Goal: Task Accomplishment & Management: Manage account settings

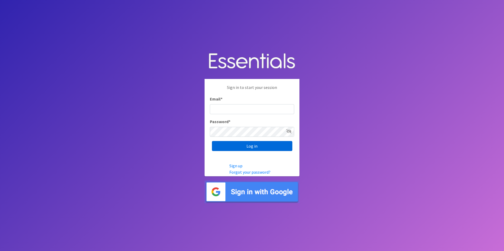
type input "[EMAIL_ADDRESS][DOMAIN_NAME]"
click at [259, 144] on input "Log in" at bounding box center [252, 146] width 80 height 10
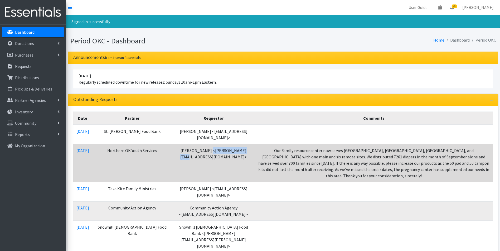
drag, startPoint x: 189, startPoint y: 146, endPoint x: 225, endPoint y: 148, distance: 36.1
click at [225, 148] on td "Chrissy Gann <chrissy@noysok.org>" at bounding box center [213, 163] width 83 height 38
drag, startPoint x: 225, startPoint y: 148, endPoint x: 219, endPoint y: 145, distance: 6.7
copy td "chrissy@noysok.org"
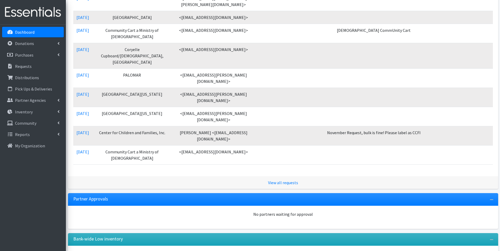
scroll to position [448, 0]
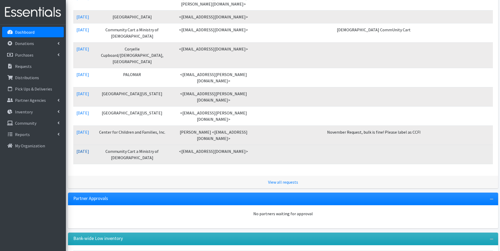
click at [88, 149] on link "[DATE]" at bounding box center [82, 151] width 13 height 5
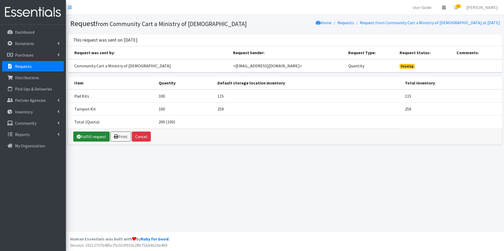
click at [85, 135] on link "Fulfill request" at bounding box center [91, 137] width 36 height 10
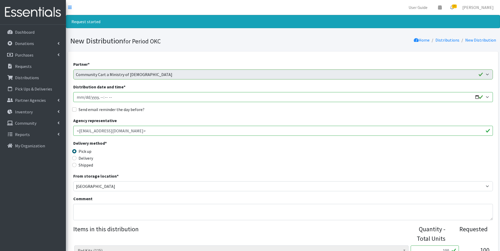
click at [79, 99] on input "Distribution date and time *" at bounding box center [282, 97] width 419 height 10
click at [476, 97] on input "Distribution date and time *" at bounding box center [282, 97] width 419 height 10
type input "2025-11-13T23:59"
click at [99, 99] on input "Distribution date and time *" at bounding box center [282, 97] width 419 height 10
type input "2025-11-13T15:30"
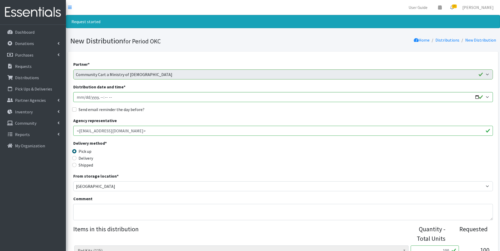
click at [97, 109] on label "Send email reminder the day before?" at bounding box center [111, 109] width 66 height 6
click at [76, 109] on input "Send email reminder the day before?" at bounding box center [74, 109] width 4 height 4
checkbox input "true"
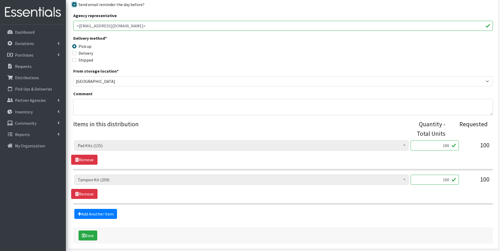
scroll to position [105, 0]
drag, startPoint x: 442, startPoint y: 143, endPoint x: 447, endPoint y: 144, distance: 5.3
click at [447, 144] on input "100" at bounding box center [434, 145] width 48 height 10
type input "40"
drag, startPoint x: 440, startPoint y: 179, endPoint x: 448, endPoint y: 179, distance: 7.1
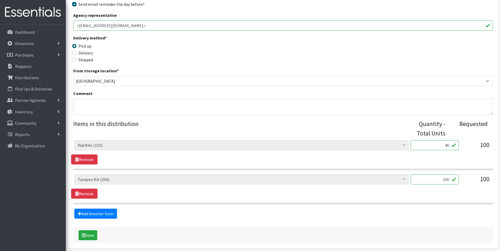
click at [448, 179] on input "100" at bounding box center [434, 180] width 48 height 10
type input "40"
click at [364, 208] on fieldset "Items in this distribution Quantity - Total Units Requested Adult Incontinence …" at bounding box center [282, 169] width 419 height 100
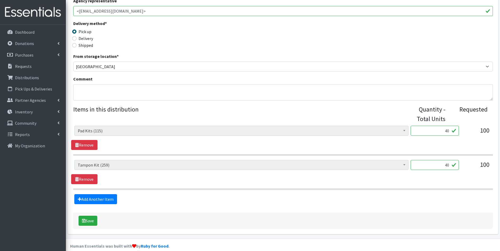
scroll to position [127, 0]
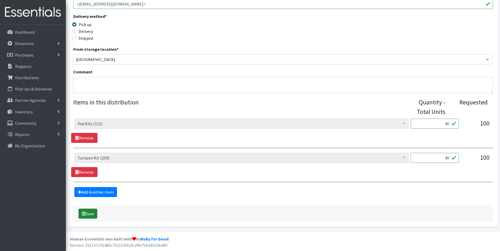
click at [89, 213] on button "Save" at bounding box center [87, 214] width 19 height 10
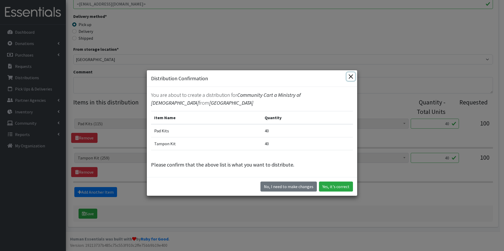
click at [349, 79] on button "Close" at bounding box center [350, 76] width 8 height 8
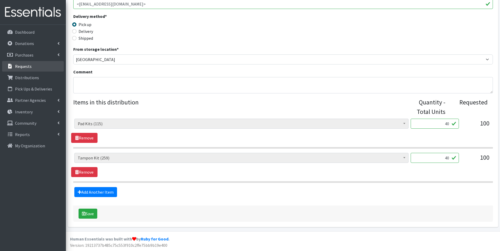
click at [25, 63] on link "Requests" at bounding box center [33, 66] width 62 height 11
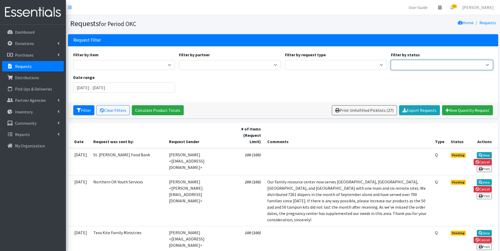
click at [471, 68] on select "Pending Started Fulfilled Discarded" at bounding box center [442, 65] width 102 height 10
select select "0"
click at [391, 60] on select "Pending Started Fulfilled Discarded" at bounding box center [442, 65] width 102 height 10
click at [80, 107] on button "Filter" at bounding box center [83, 110] width 21 height 10
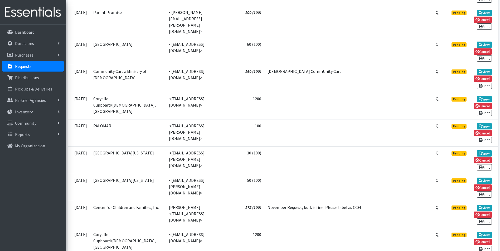
scroll to position [635, 0]
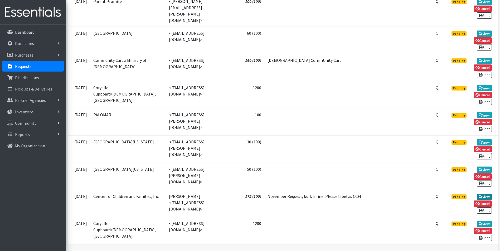
click at [481, 194] on link "View" at bounding box center [483, 197] width 15 height 6
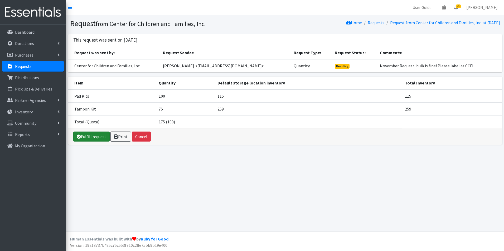
click at [91, 138] on link "Fulfill request" at bounding box center [91, 137] width 36 height 10
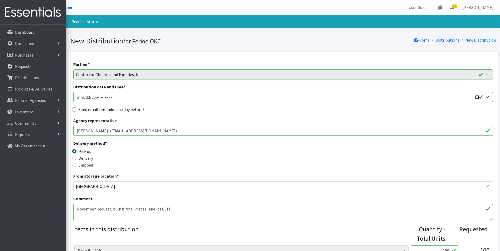
click at [80, 97] on input "Distribution date and time *" at bounding box center [282, 97] width 419 height 10
type input "[DATE]T23:59"
type input "[DATE]T15:30"
click at [107, 106] on label "Send email reminder the day before?" at bounding box center [111, 109] width 66 height 6
click at [76, 107] on input "Send email reminder the day before?" at bounding box center [74, 109] width 4 height 4
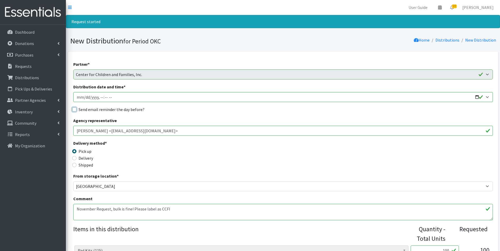
checkbox input "true"
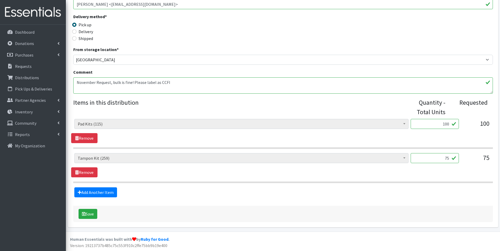
scroll to position [127, 0]
click at [104, 191] on link "Add Another Item" at bounding box center [95, 192] width 43 height 10
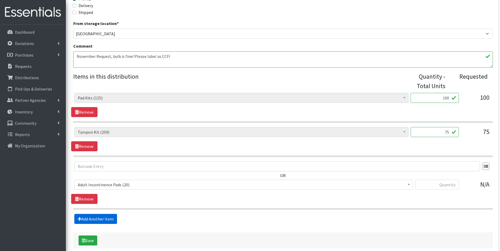
scroll to position [180, 0]
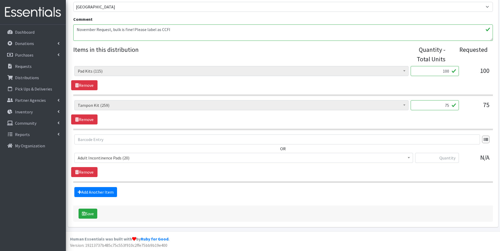
click at [133, 162] on span "Adult Incontinence Pads (20)" at bounding box center [244, 157] width 332 height 7
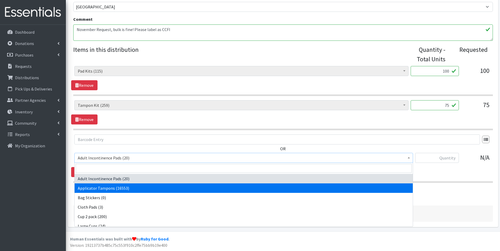
select select "12239"
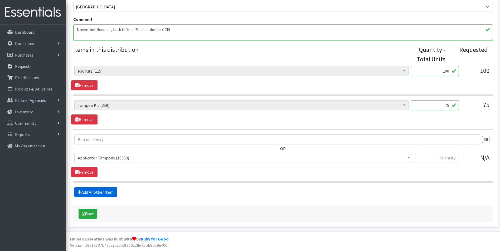
click at [98, 194] on link "Add Another Item" at bounding box center [95, 192] width 43 height 10
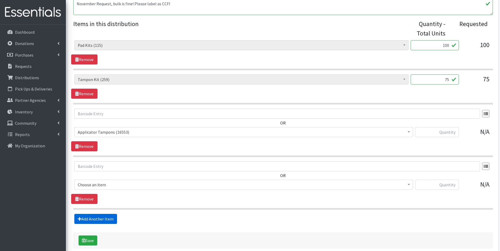
scroll to position [232, 0]
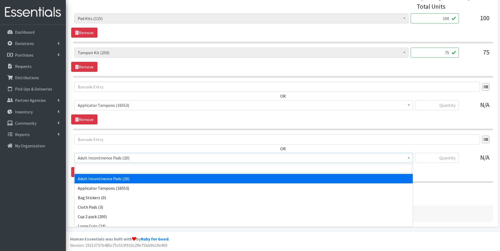
click at [103, 159] on span "Adult Incontinence Pads (20)" at bounding box center [244, 157] width 332 height 7
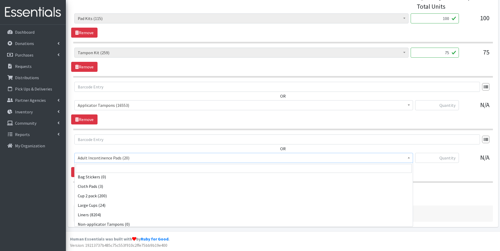
scroll to position [53, 0]
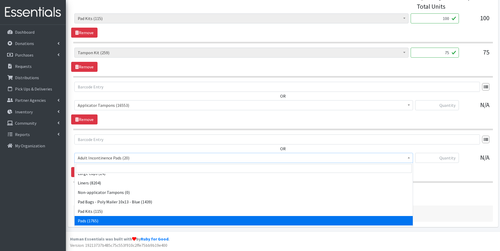
select select "12242"
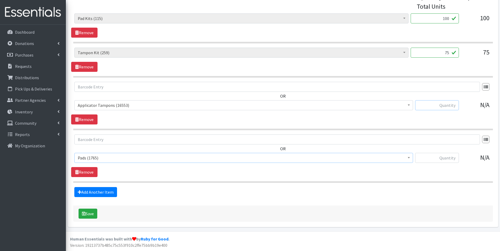
click at [434, 102] on input "text" at bounding box center [437, 105] width 44 height 10
type input "485"
click at [437, 160] on input "text" at bounding box center [437, 158] width 44 height 10
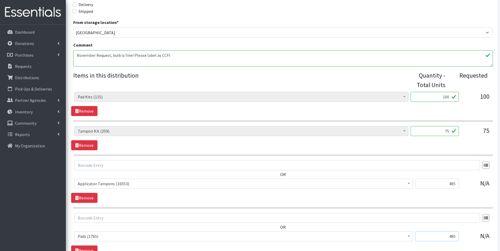
scroll to position [153, 0]
type input "480"
click at [84, 146] on link "Remove" at bounding box center [84, 146] width 26 height 10
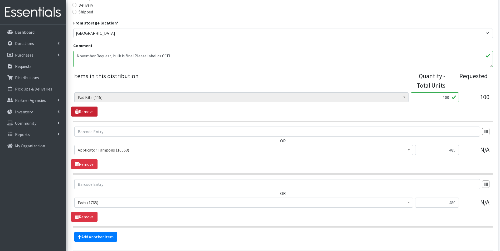
click at [85, 114] on link "Remove" at bounding box center [84, 112] width 26 height 10
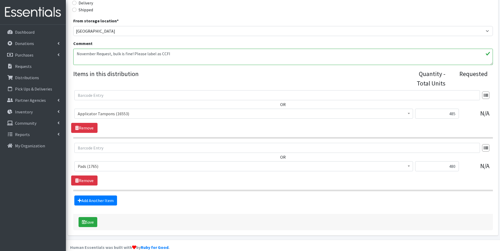
scroll to position [164, 0]
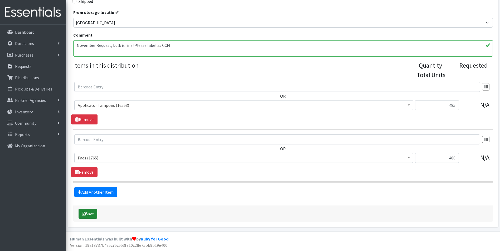
click at [94, 218] on button "Save" at bounding box center [87, 214] width 19 height 10
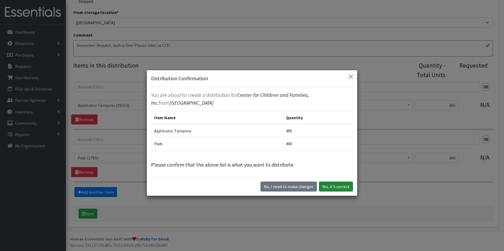
click at [326, 184] on button "Yes, it's correct" at bounding box center [336, 187] width 34 height 10
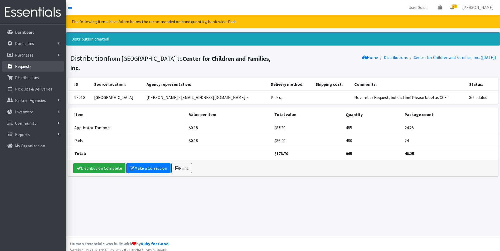
click at [17, 65] on p "Requests" at bounding box center [23, 66] width 17 height 5
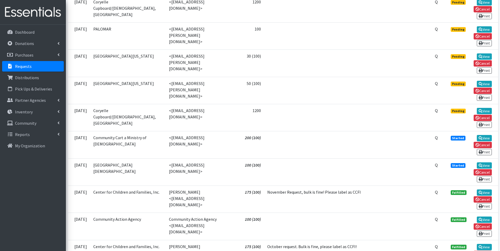
scroll to position [711, 0]
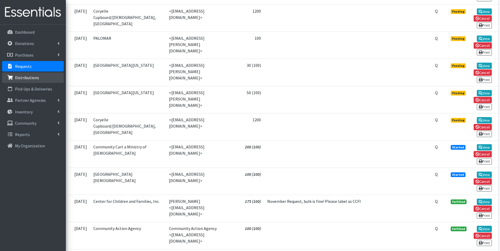
click at [46, 83] on link "Distributions" at bounding box center [33, 77] width 62 height 11
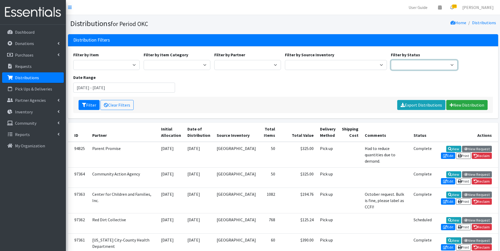
drag, startPoint x: 405, startPoint y: 60, endPoint x: 406, endPoint y: 63, distance: 3.1
click at [405, 60] on select "Scheduled Complete" at bounding box center [424, 65] width 67 height 10
select select "5"
click at [391, 60] on select "Scheduled Complete" at bounding box center [424, 65] width 67 height 10
click at [89, 103] on button "Filter" at bounding box center [88, 105] width 21 height 10
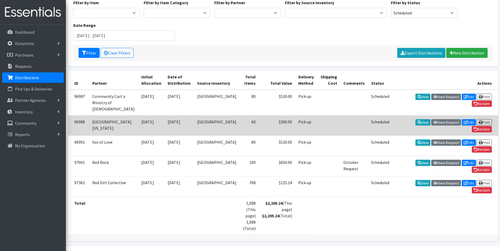
scroll to position [53, 0]
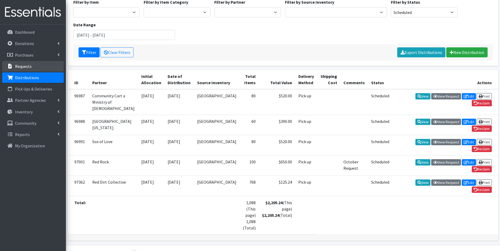
click at [33, 68] on link "Requests" at bounding box center [33, 66] width 62 height 11
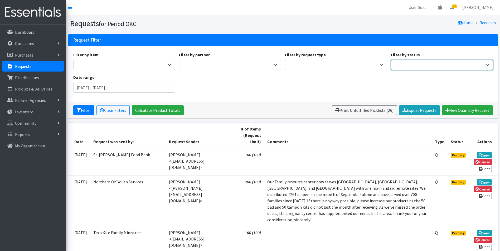
drag, startPoint x: 421, startPoint y: 63, endPoint x: 419, endPoint y: 70, distance: 7.3
click at [421, 63] on select "Pending Started Fulfilled Discarded" at bounding box center [442, 65] width 102 height 10
click at [391, 60] on select "Pending Started Fulfilled Discarded" at bounding box center [442, 65] width 102 height 10
click at [444, 67] on select "Pending Started Fulfilled Discarded" at bounding box center [442, 65] width 102 height 10
select select "1"
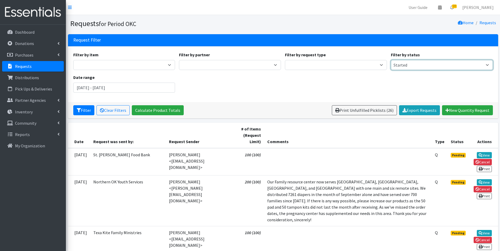
click at [391, 60] on select "Pending Started Fulfilled Discarded" at bounding box center [442, 65] width 102 height 10
click at [87, 112] on button "Filter" at bounding box center [83, 110] width 21 height 10
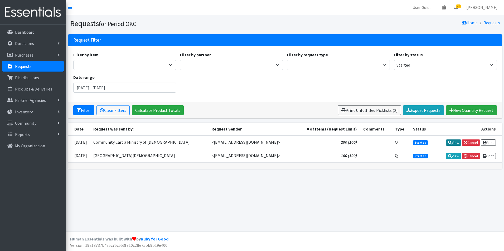
click at [449, 141] on icon at bounding box center [450, 143] width 4 height 4
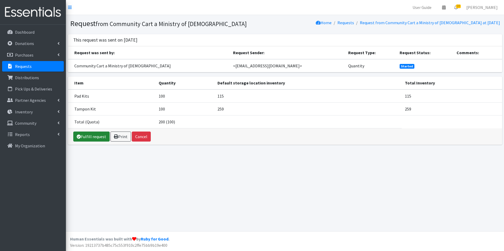
click at [94, 136] on link "Fulfill request" at bounding box center [91, 137] width 36 height 10
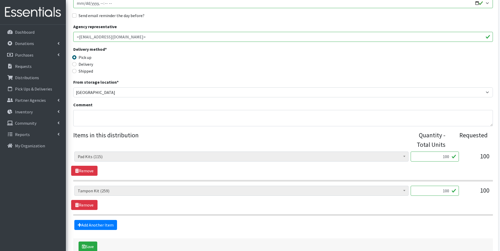
scroll to position [48, 0]
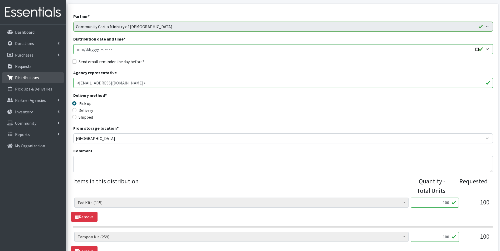
click at [39, 77] on link "Distributions" at bounding box center [33, 77] width 62 height 11
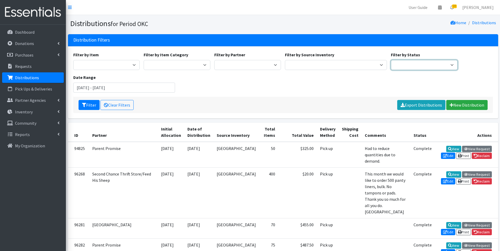
click at [397, 66] on select "Scheduled Complete" at bounding box center [424, 65] width 67 height 10
select select "5"
click at [391, 60] on select "Scheduled Complete" at bounding box center [424, 65] width 67 height 10
click at [87, 106] on button "Filter" at bounding box center [88, 105] width 21 height 10
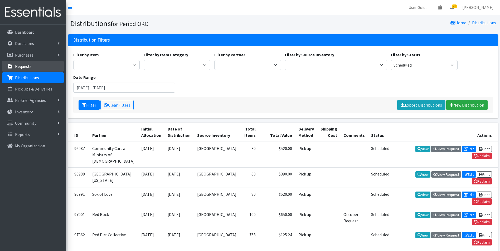
click at [39, 70] on link "Requests" at bounding box center [33, 66] width 62 height 11
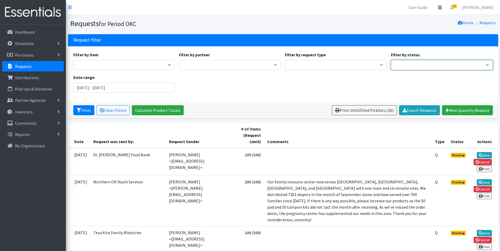
click at [423, 67] on select "Pending Started Fulfilled Discarded" at bounding box center [442, 65] width 102 height 10
select select "1"
click at [391, 60] on select "Pending Started Fulfilled Discarded" at bounding box center [442, 65] width 102 height 10
click at [86, 110] on button "Filter" at bounding box center [83, 110] width 21 height 10
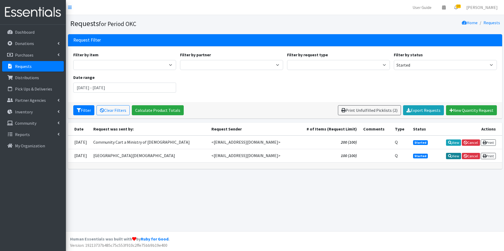
click at [451, 157] on link "View" at bounding box center [453, 156] width 15 height 6
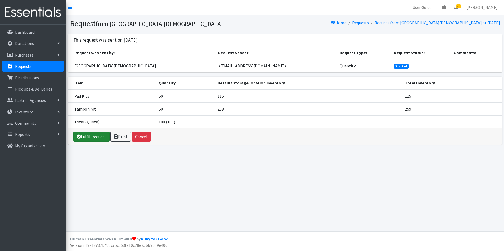
click at [99, 136] on link "Fulfill request" at bounding box center [91, 137] width 36 height 10
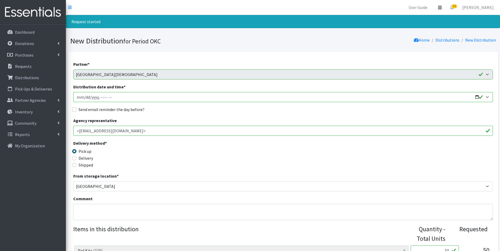
click at [78, 98] on input "Distribution date and time *" at bounding box center [282, 97] width 419 height 10
type input "[DATE]T15:30"
click at [82, 112] on label "Send email reminder the day before?" at bounding box center [111, 109] width 66 height 6
click at [76, 112] on input "Send email reminder the day before?" at bounding box center [74, 109] width 4 height 4
checkbox input "true"
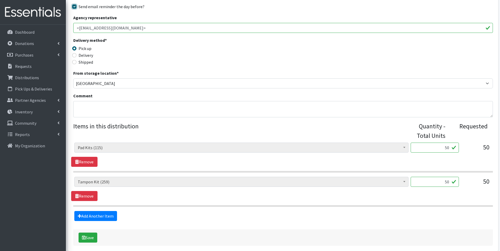
scroll to position [127, 0]
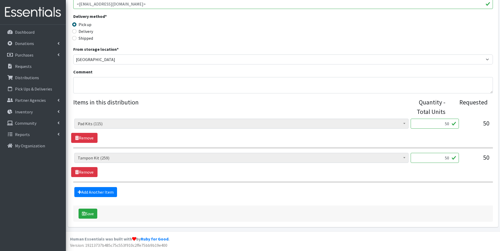
drag, startPoint x: 442, startPoint y: 123, endPoint x: 447, endPoint y: 124, distance: 5.0
click at [447, 124] on input "50" at bounding box center [434, 124] width 48 height 10
type input "40"
drag, startPoint x: 443, startPoint y: 159, endPoint x: 447, endPoint y: 159, distance: 4.0
click at [447, 159] on input "50" at bounding box center [434, 158] width 48 height 10
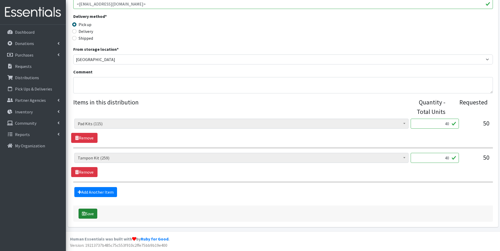
type input "40"
click at [94, 217] on button "Save" at bounding box center [87, 214] width 19 height 10
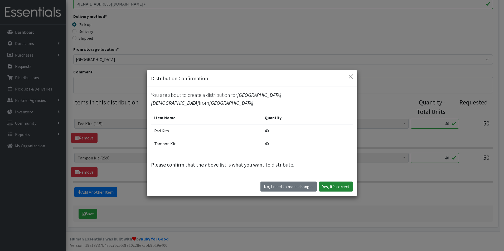
click at [340, 184] on button "Yes, it's correct" at bounding box center [336, 187] width 34 height 10
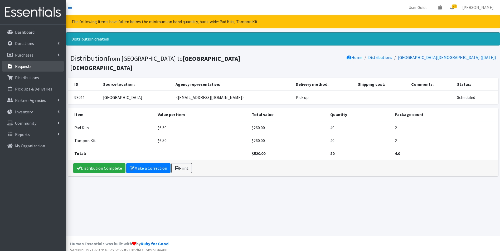
click at [25, 68] on p "Requests" at bounding box center [23, 66] width 17 height 5
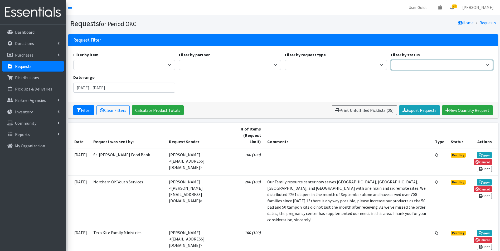
click at [404, 64] on select "Pending Started Fulfilled Discarded" at bounding box center [442, 65] width 102 height 10
select select "1"
click at [391, 60] on select "Pending Started Fulfilled Discarded" at bounding box center [442, 65] width 102 height 10
click at [79, 110] on icon "submit" at bounding box center [79, 110] width 4 height 4
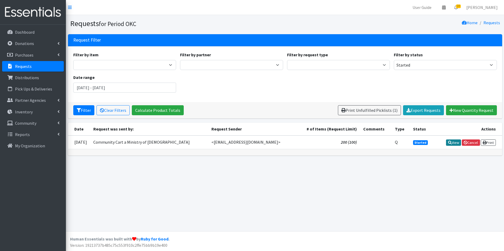
click at [448, 142] on icon at bounding box center [450, 143] width 4 height 4
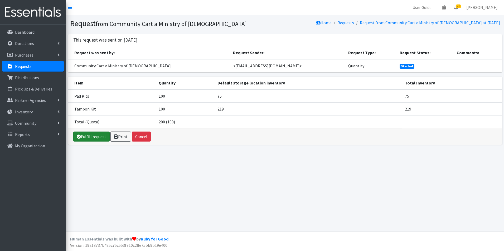
click at [91, 136] on link "Fulfill request" at bounding box center [91, 137] width 36 height 10
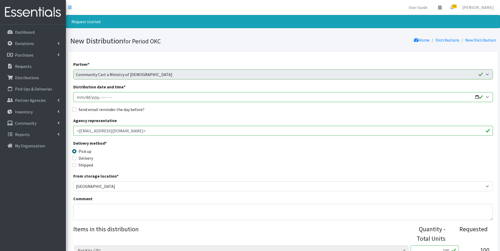
click at [77, 96] on input "Distribution date and time *" at bounding box center [282, 97] width 419 height 10
type input "[DATE]T23:59"
type input "2025-11-13T15:30"
click at [89, 114] on div "Partner * ACTNow Health and Wellness Fair ASTEC Schools Bagz of luv Inc Bethesd…" at bounding box center [282, 192] width 419 height 263
click at [87, 106] on div "Partner * ACTNow Health and Wellness Fair ASTEC Schools Bagz of luv Inc Bethesd…" at bounding box center [282, 192] width 419 height 263
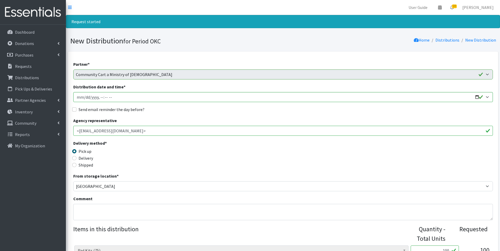
click at [87, 111] on label "Send email reminder the day before?" at bounding box center [111, 109] width 66 height 6
click at [76, 111] on input "Send email reminder the day before?" at bounding box center [74, 109] width 4 height 4
checkbox input "true"
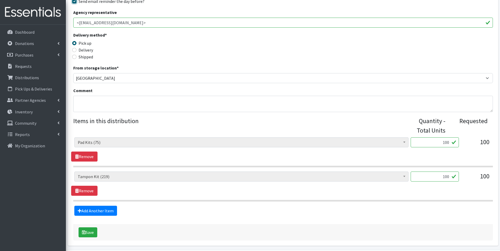
scroll to position [127, 0]
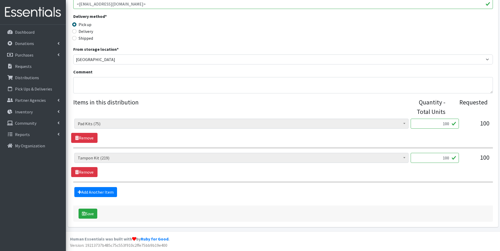
click at [446, 124] on input "100" at bounding box center [434, 124] width 48 height 10
type input "40"
click at [446, 158] on input "100" at bounding box center [434, 158] width 48 height 10
type input "40"
click at [415, 178] on section "Adult Incontinence Pads (20) Applicator Tampons (16068) Bag Stickers (0) Cloth …" at bounding box center [282, 168] width 419 height 30
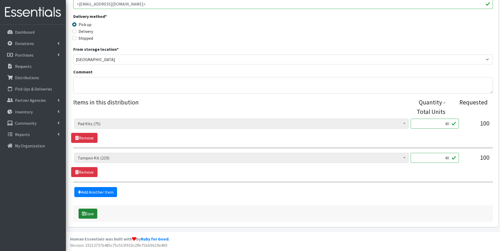
click at [90, 218] on button "Save" at bounding box center [87, 214] width 19 height 10
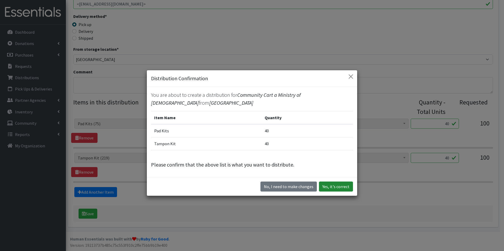
click at [344, 188] on button "Yes, it's correct" at bounding box center [336, 187] width 34 height 10
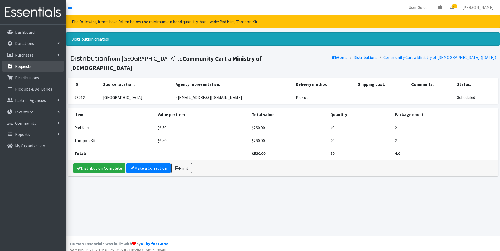
click at [26, 64] on p "Requests" at bounding box center [23, 66] width 17 height 5
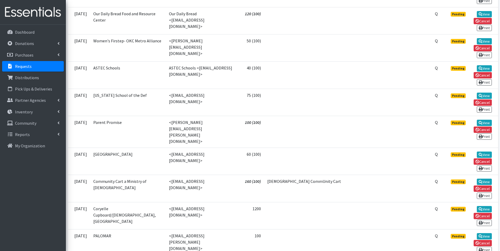
scroll to position [500, 0]
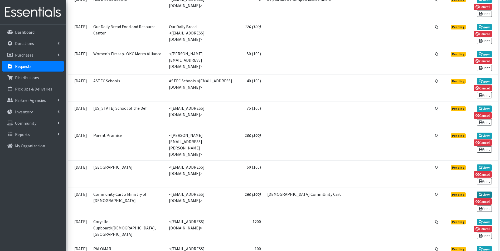
click at [484, 192] on link "View" at bounding box center [483, 195] width 15 height 6
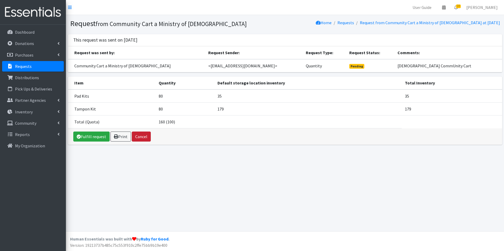
click at [144, 136] on button "Cancel" at bounding box center [141, 137] width 19 height 10
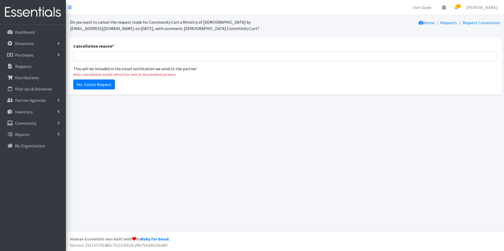
click at [124, 48] on div "Cancellation reason *" at bounding box center [284, 52] width 423 height 18
click at [124, 55] on input "Cancellation reason *" at bounding box center [284, 56] width 423 height 10
drag, startPoint x: 124, startPoint y: 57, endPoint x: 110, endPoint y: 57, distance: 13.4
click at [110, 57] on input "duplicate order for October pickup" at bounding box center [284, 56] width 423 height 10
type input "duplicate order for November pickup"
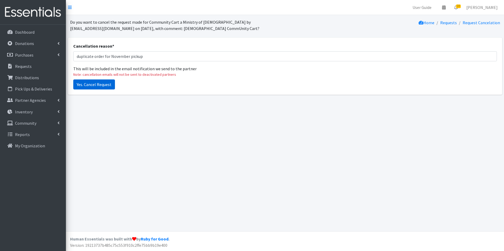
click at [89, 83] on input "Yes. Cancel Request" at bounding box center [94, 85] width 42 height 10
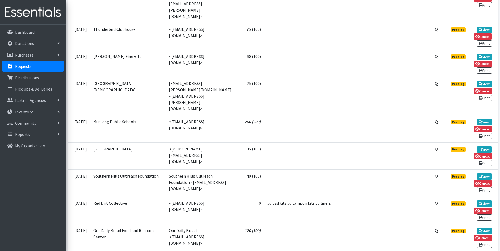
scroll to position [316, 0]
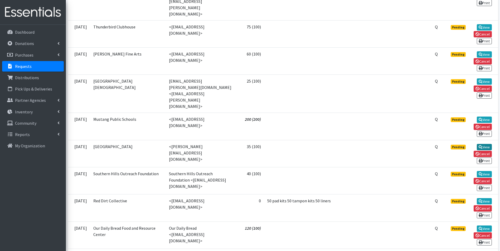
click at [486, 144] on link "View" at bounding box center [483, 147] width 15 height 6
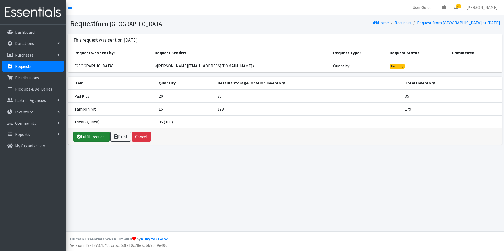
click at [91, 136] on link "Fulfill request" at bounding box center [91, 137] width 36 height 10
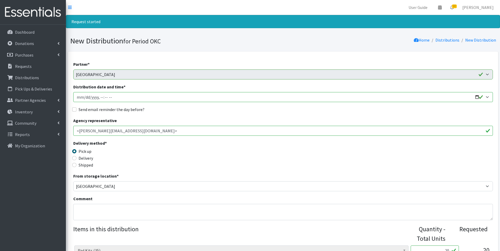
click at [77, 95] on input "Distribution date and time *" at bounding box center [282, 97] width 419 height 10
type input "2025-11-13T23:59"
type input "2025-11-13T15:30"
click at [102, 107] on label "Send email reminder the day before?" at bounding box center [111, 109] width 66 height 6
click at [76, 107] on input "Send email reminder the day before?" at bounding box center [74, 109] width 4 height 4
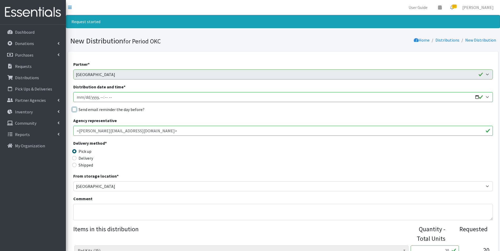
checkbox input "true"
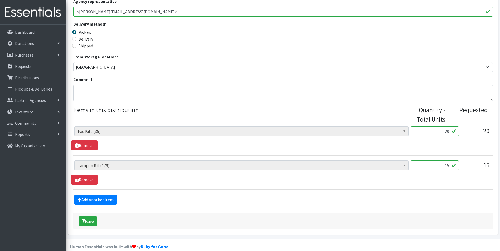
scroll to position [127, 0]
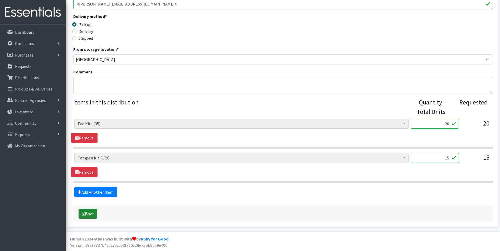
click at [86, 215] on button "Save" at bounding box center [87, 214] width 19 height 10
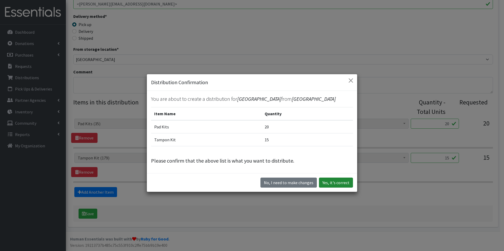
click at [339, 185] on button "Yes, it's correct" at bounding box center [336, 183] width 34 height 10
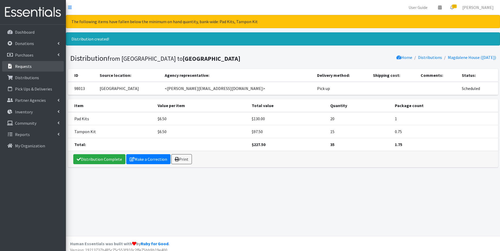
click at [42, 68] on link "Requests" at bounding box center [33, 66] width 62 height 11
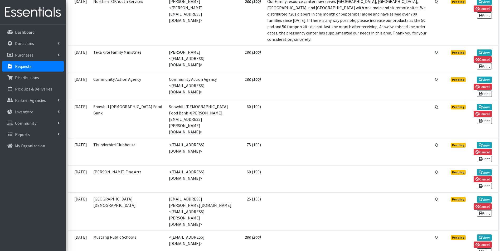
scroll to position [211, 0]
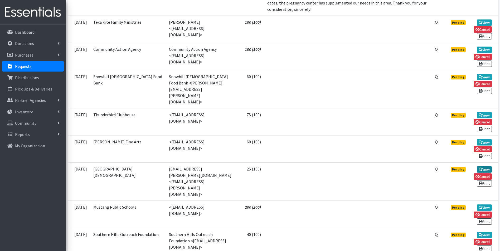
click at [479, 168] on icon at bounding box center [480, 170] width 4 height 4
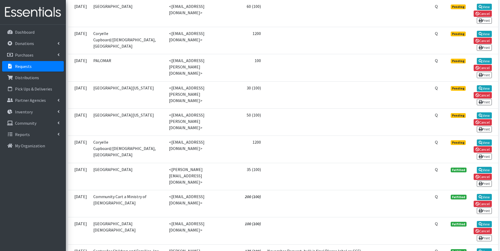
scroll to position [632, 0]
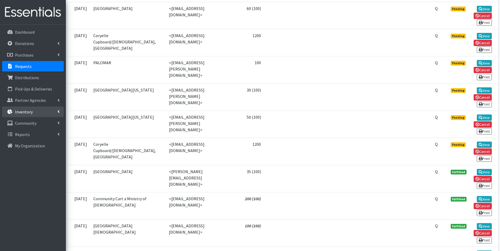
click at [30, 115] on link "Inventory" at bounding box center [33, 112] width 62 height 11
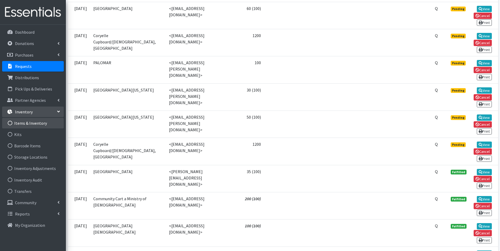
click at [32, 123] on link "Items & Inventory" at bounding box center [33, 123] width 62 height 11
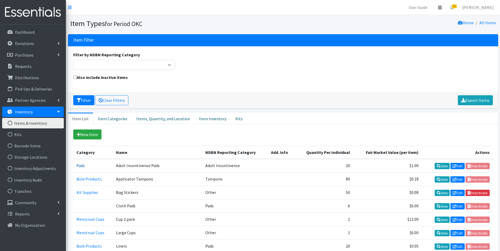
click at [77, 167] on link "Pads" at bounding box center [80, 165] width 8 height 5
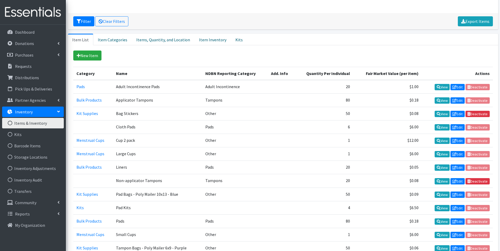
scroll to position [105, 0]
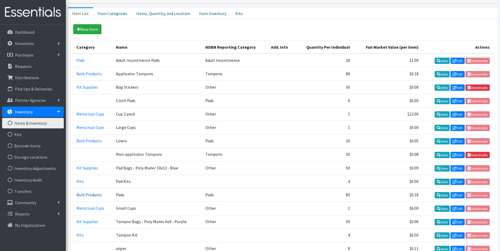
click at [93, 193] on link "Bulk Products" at bounding box center [88, 194] width 25 height 5
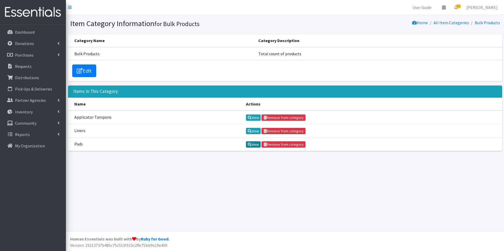
click at [252, 146] on link "View" at bounding box center [253, 144] width 15 height 6
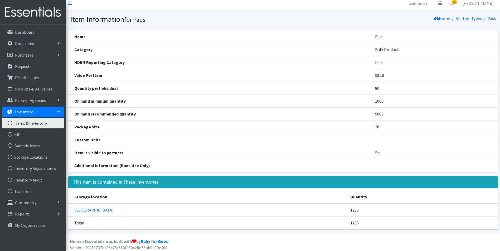
scroll to position [7, 0]
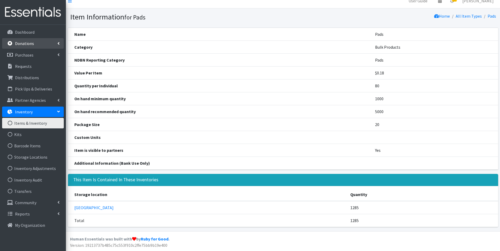
click at [27, 45] on p "Donations" at bounding box center [24, 43] width 19 height 5
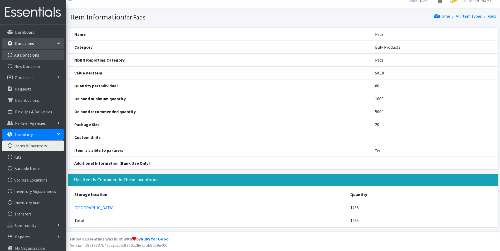
click at [29, 56] on link "All Donations" at bounding box center [33, 55] width 62 height 11
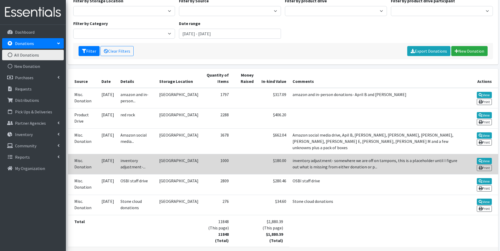
scroll to position [75, 0]
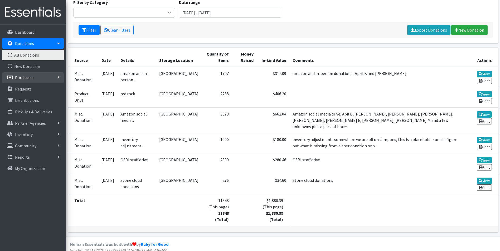
click at [27, 80] on p "Purchases" at bounding box center [24, 77] width 18 height 5
click at [30, 85] on link "All Purchases" at bounding box center [33, 89] width 62 height 11
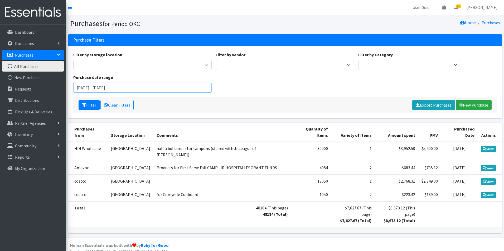
click at [105, 91] on input "[DATE] - [DATE]" at bounding box center [142, 88] width 139 height 10
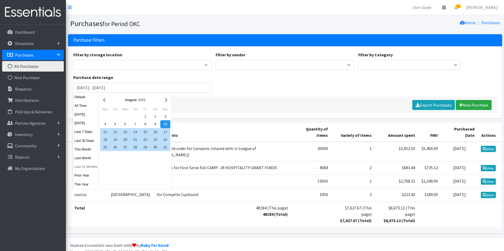
click at [90, 168] on button "Last 12 Months" at bounding box center [86, 167] width 26 height 8
type input "[DATE] - [DATE]"
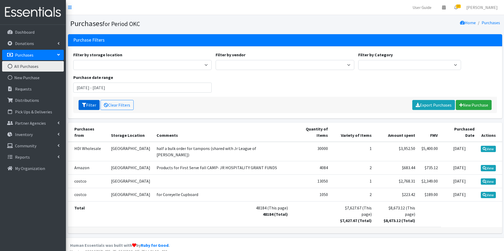
click at [86, 101] on button "Filter" at bounding box center [88, 105] width 21 height 10
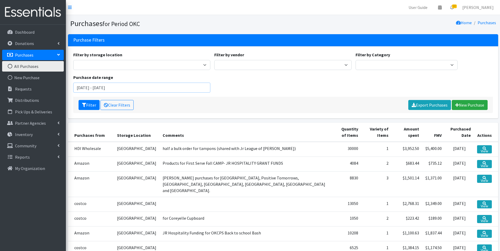
click at [150, 87] on input "[DATE] - [DATE]" at bounding box center [141, 88] width 137 height 10
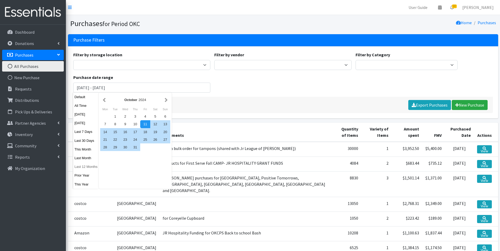
click at [84, 166] on button "Last 12 Months" at bounding box center [86, 167] width 26 height 8
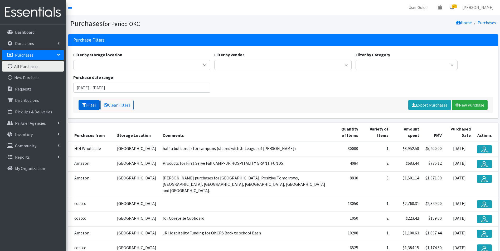
click at [87, 105] on button "Filter" at bounding box center [88, 105] width 21 height 10
click at [95, 89] on input "[DATE] - [DATE]" at bounding box center [141, 88] width 137 height 10
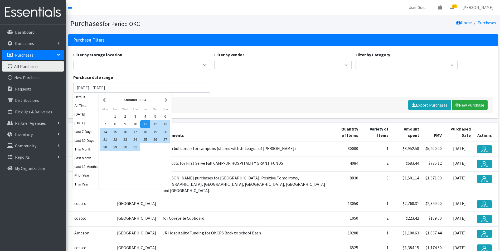
click at [210, 96] on div "Filter by storage location 5th Street MorningStar Storage Filter by vendor Amaz…" at bounding box center [282, 74] width 423 height 45
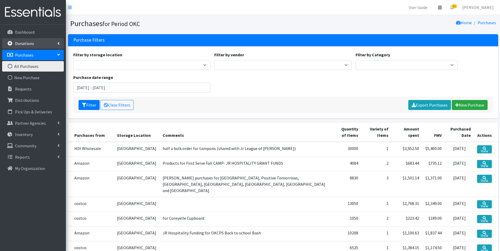
click at [35, 40] on link "Donations" at bounding box center [33, 43] width 62 height 11
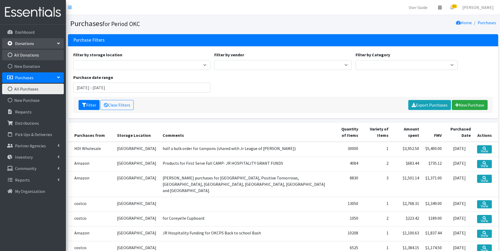
click at [37, 59] on link "All Donations" at bounding box center [33, 55] width 62 height 11
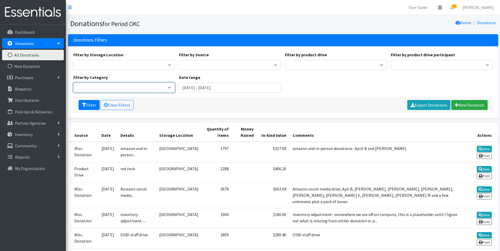
click at [106, 89] on select "Bulk Products bags Pads Tampons boxes Kit Supplies Kits Menstrual Cups Kit Items" at bounding box center [124, 88] width 102 height 10
click at [188, 87] on input "[DATE] - [DATE]" at bounding box center [230, 88] width 102 height 10
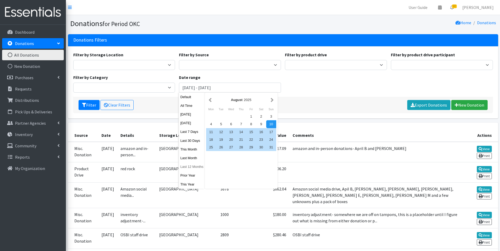
click at [186, 168] on button "Last 12 Months" at bounding box center [192, 167] width 26 height 8
type input "[DATE] - [DATE]"
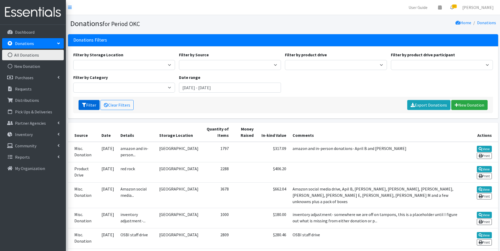
click at [87, 104] on button "Filter" at bounding box center [88, 105] width 21 height 10
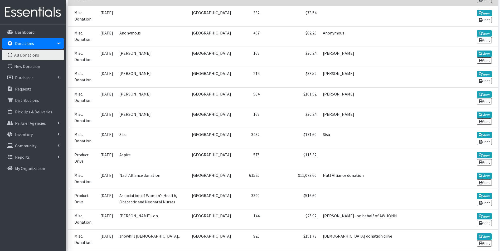
scroll to position [263, 0]
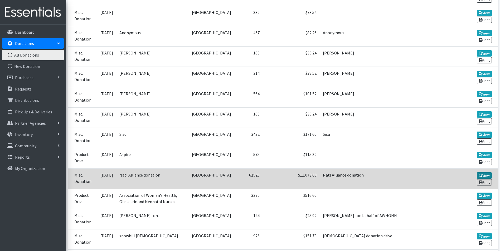
click at [482, 173] on link "View" at bounding box center [483, 176] width 15 height 6
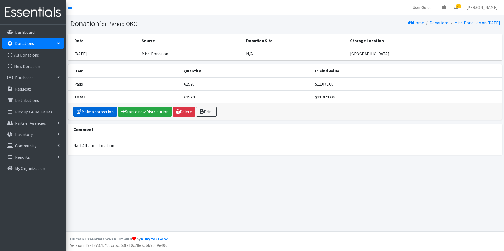
click at [99, 110] on link "Make a correction" at bounding box center [95, 112] width 44 height 10
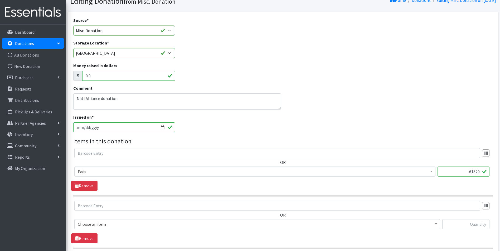
scroll to position [79, 0]
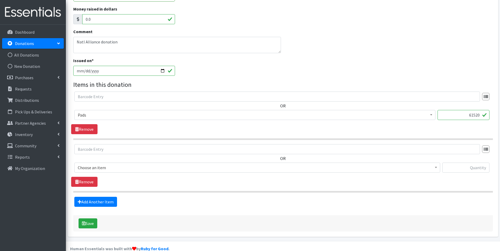
click at [472, 114] on input "61520" at bounding box center [463, 115] width 52 height 10
type input "63520"
click at [90, 223] on button "Save" at bounding box center [87, 224] width 19 height 10
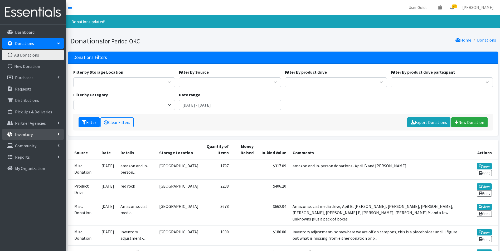
click at [30, 139] on link "Inventory" at bounding box center [33, 134] width 62 height 11
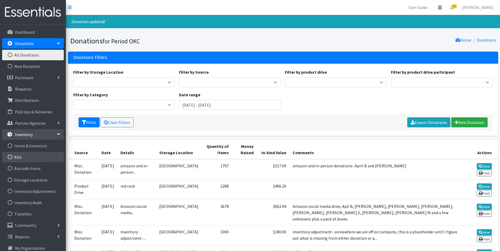
click at [27, 157] on link "Kits" at bounding box center [33, 157] width 62 height 11
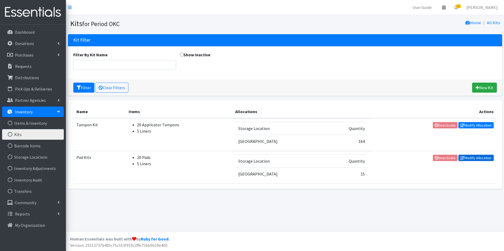
click at [469, 158] on link "Modify Allocation" at bounding box center [475, 158] width 35 height 6
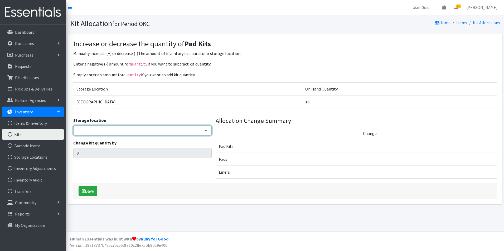
click at [126, 130] on select "5th Street MorningStar Storage" at bounding box center [142, 131] width 139 height 10
select select "345"
click at [73, 126] on select "5th Street MorningStar Storage" at bounding box center [142, 131] width 139 height 10
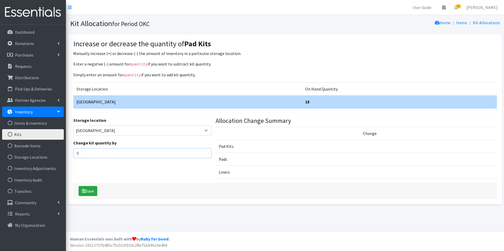
drag, startPoint x: 82, startPoint y: 152, endPoint x: 77, endPoint y: 152, distance: 5.3
click at [77, 152] on input "0" at bounding box center [142, 153] width 139 height 10
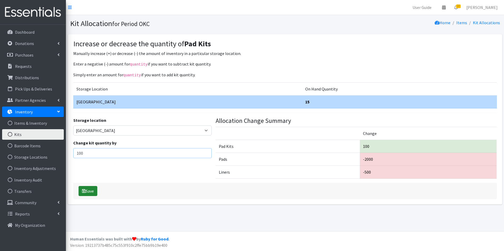
type input "100"
click at [85, 192] on icon "submit" at bounding box center [84, 191] width 4 height 4
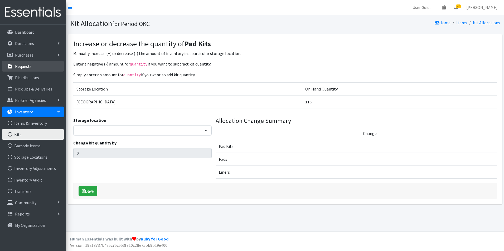
click at [34, 65] on link "Requests" at bounding box center [33, 66] width 62 height 11
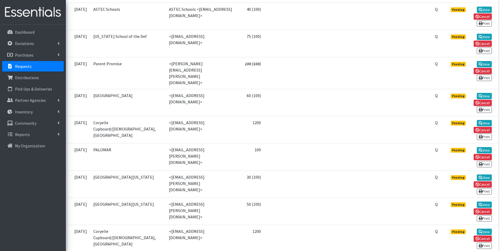
scroll to position [579, 0]
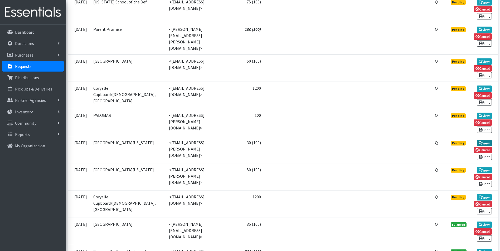
click at [481, 140] on link "View" at bounding box center [483, 143] width 15 height 6
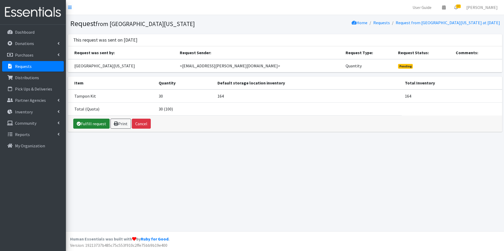
click at [91, 124] on link "Fulfill request" at bounding box center [91, 124] width 36 height 10
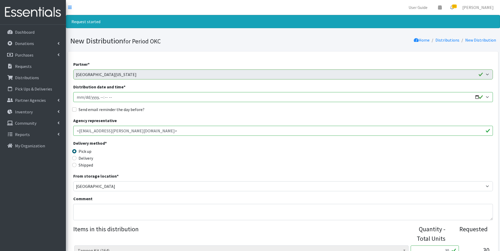
click at [78, 100] on input "Distribution date and time *" at bounding box center [282, 97] width 419 height 10
type input "[DATE]T23:59"
type input "[DATE]T15:30"
click at [81, 108] on label "Send email reminder the day before?" at bounding box center [111, 109] width 66 height 6
click at [76, 108] on input "Send email reminder the day before?" at bounding box center [74, 109] width 4 height 4
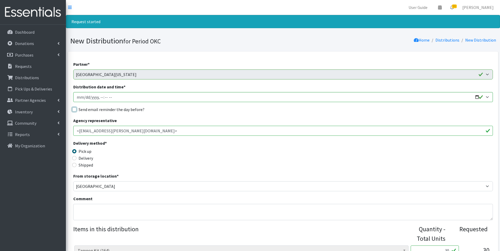
checkbox input "true"
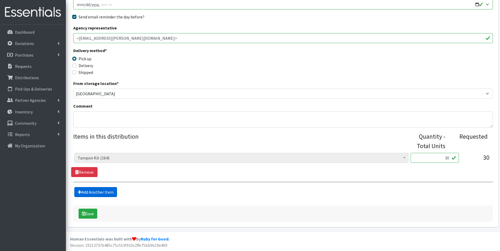
click at [84, 197] on link "Add Another Item" at bounding box center [95, 192] width 43 height 10
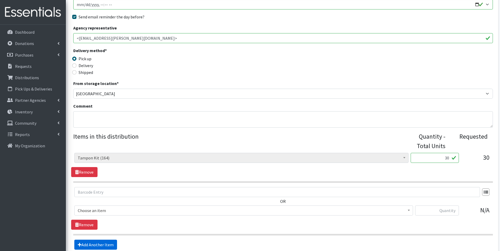
scroll to position [145, 0]
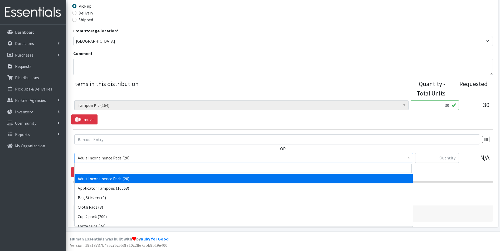
click at [99, 154] on span "Adult Incontinence Pads (20)" at bounding box center [244, 157] width 332 height 7
click at [100, 171] on input "search" at bounding box center [244, 168] width 336 height 9
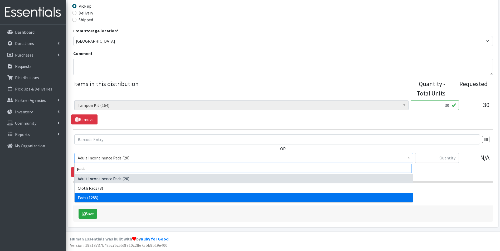
type input "pads"
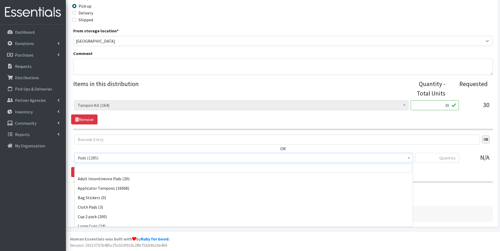
click at [97, 158] on span "Pads (1285)" at bounding box center [244, 157] width 332 height 7
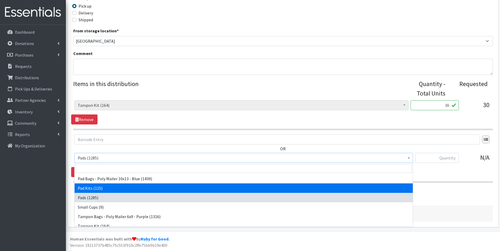
select select "12263"
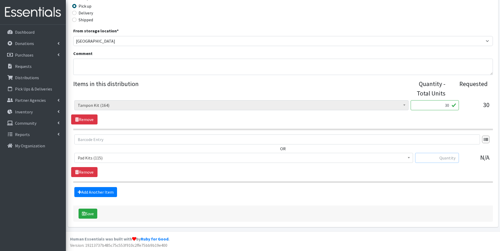
click at [435, 158] on input "text" at bounding box center [437, 158] width 44 height 10
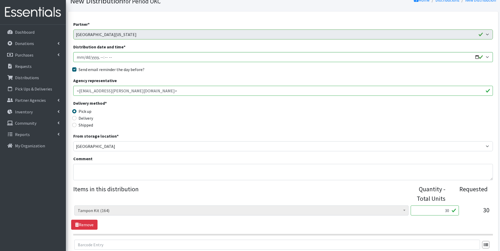
scroll to position [145, 0]
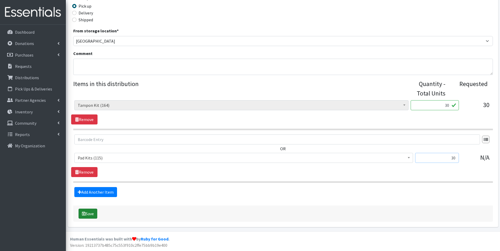
type input "30"
click at [91, 214] on button "Save" at bounding box center [87, 214] width 19 height 10
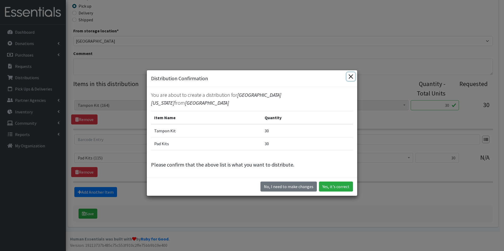
click at [347, 76] on button "Close" at bounding box center [350, 76] width 8 height 8
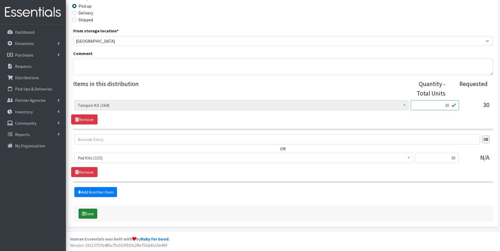
click at [91, 215] on button "Save" at bounding box center [87, 214] width 19 height 10
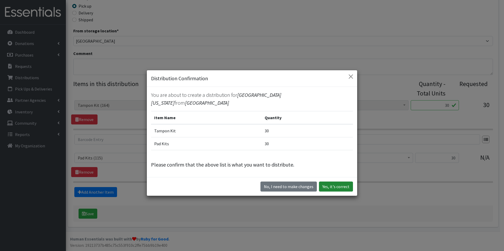
click at [331, 191] on button "Yes, it's correct" at bounding box center [336, 187] width 34 height 10
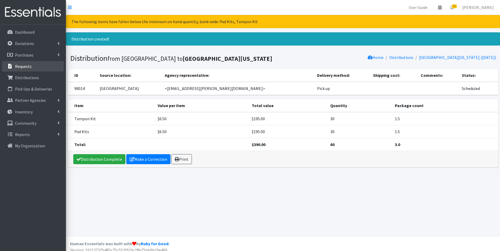
click at [35, 69] on link "Requests" at bounding box center [33, 66] width 62 height 11
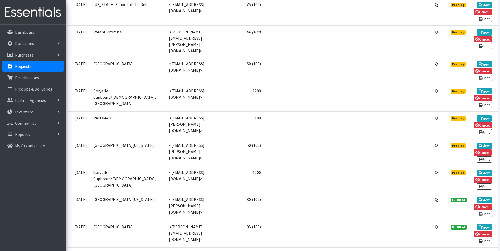
scroll to position [606, 0]
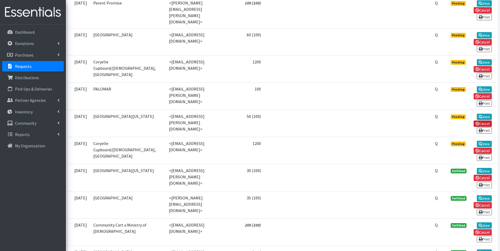
click at [481, 121] on link "Cancel" at bounding box center [482, 124] width 18 height 6
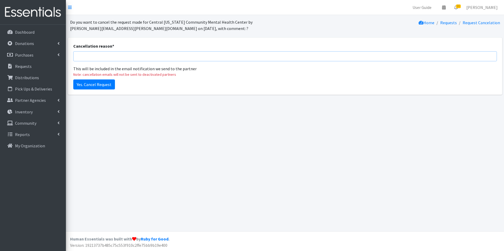
click at [133, 59] on input "Cancellation reason *" at bounding box center [284, 56] width 423 height 10
type input "I combined this order with the tampon order so only 1 order in the system but w…"
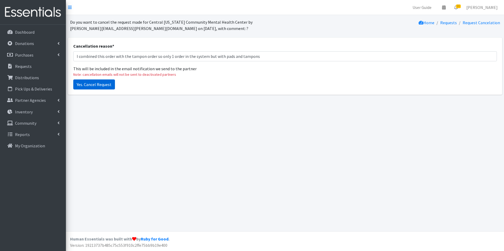
click at [107, 82] on input "Yes. Cancel Request" at bounding box center [94, 85] width 42 height 10
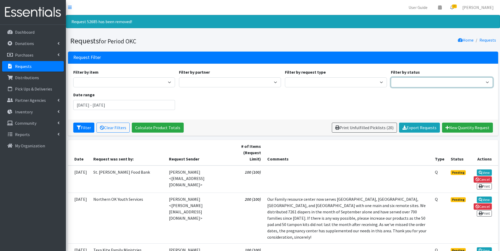
click at [407, 80] on select "Pending Started Fulfilled Discarded" at bounding box center [442, 82] width 102 height 10
select select "0"
click at [391, 77] on select "Pending Started Fulfilled Discarded" at bounding box center [442, 82] width 102 height 10
click at [83, 125] on button "Filter" at bounding box center [83, 128] width 21 height 10
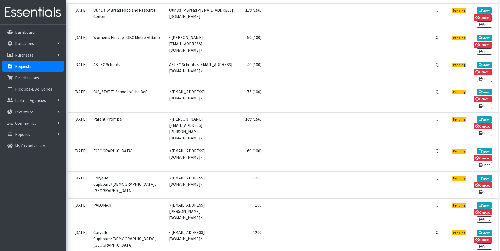
scroll to position [498, 0]
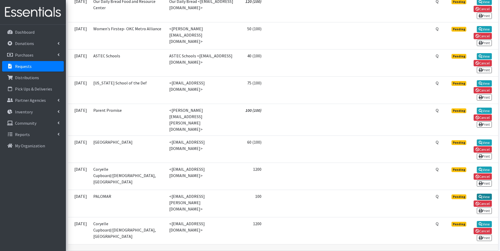
click at [481, 195] on icon at bounding box center [480, 197] width 4 height 4
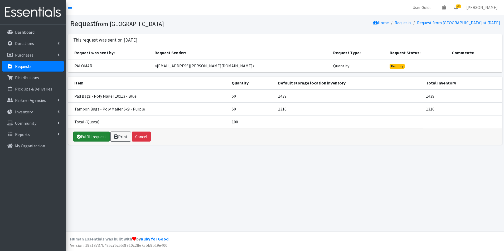
click at [94, 136] on link "Fulfill request" at bounding box center [91, 137] width 36 height 10
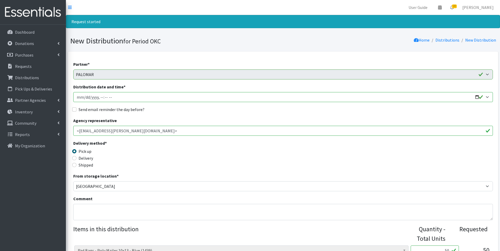
click at [79, 98] on input "Distribution date and time *" at bounding box center [282, 97] width 419 height 10
type input "2025-11-13T23:59"
type input "2025-11-13T15:30"
click at [88, 107] on label "Send email reminder the day before?" at bounding box center [111, 109] width 66 height 6
click at [76, 107] on input "Send email reminder the day before?" at bounding box center [74, 109] width 4 height 4
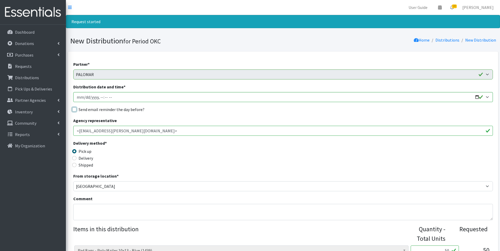
checkbox input "true"
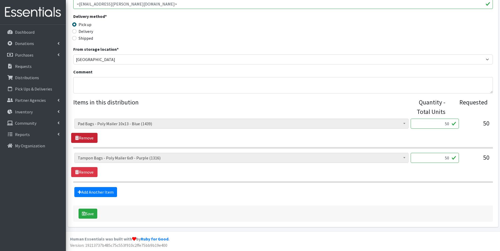
click at [89, 138] on link "Remove" at bounding box center [84, 138] width 26 height 10
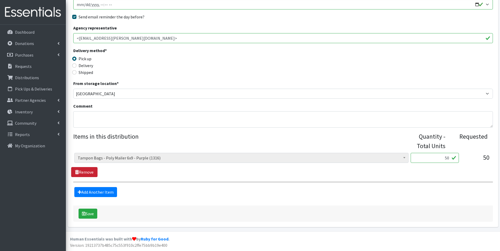
click at [90, 172] on link "Remove" at bounding box center [84, 172] width 26 height 10
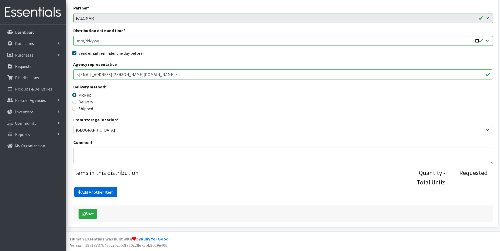
click at [94, 194] on link "Add Another Item" at bounding box center [95, 192] width 43 height 10
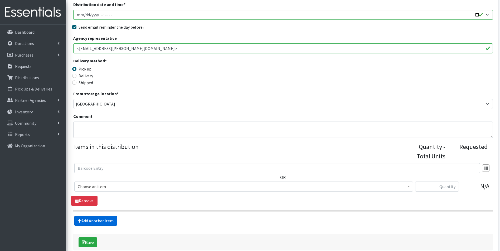
scroll to position [111, 0]
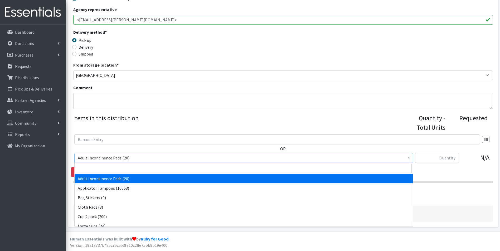
click at [104, 154] on span "Adult Incontinence Pads (20)" at bounding box center [243, 158] width 338 height 10
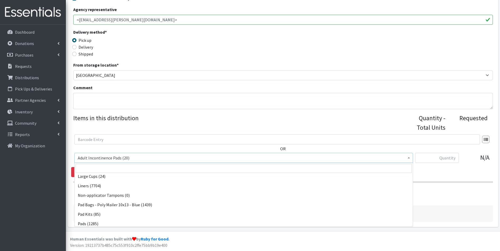
scroll to position [53, 0]
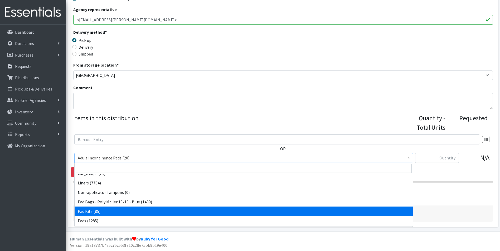
drag, startPoint x: 107, startPoint y: 185, endPoint x: 114, endPoint y: 208, distance: 23.3
select select "12263"
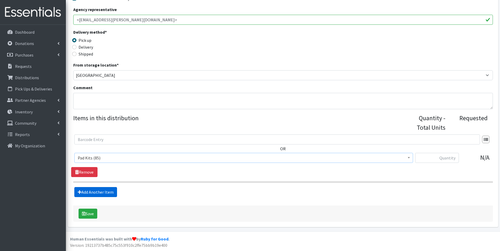
click at [92, 190] on link "Add Another Item" at bounding box center [95, 192] width 43 height 10
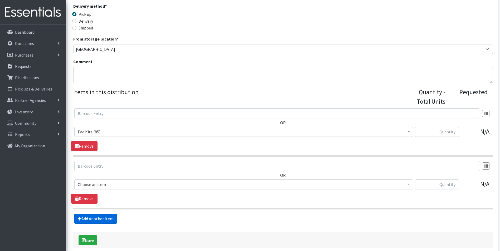
scroll to position [164, 0]
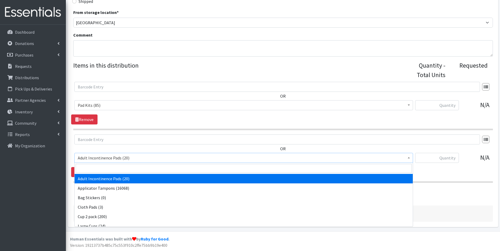
click at [113, 157] on span "Adult Incontinence Pads (20)" at bounding box center [244, 157] width 332 height 7
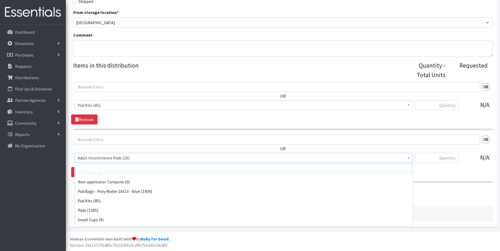
scroll to position [79, 0]
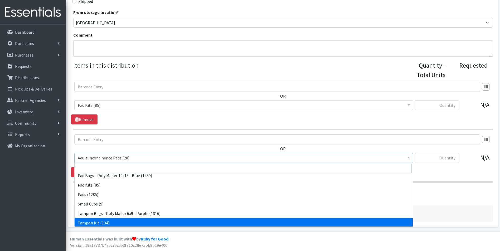
select select "12262"
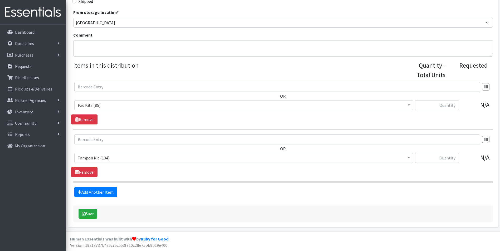
click at [459, 104] on div "Adult Incontinence Pads (20) Applicator Tampons (16068) Bag Stickers (0) Cloth …" at bounding box center [282, 107] width 417 height 14
click at [454, 105] on input "text" at bounding box center [437, 105] width 44 height 10
type input "30"
click at [451, 156] on input "text" at bounding box center [437, 158] width 44 height 10
type input "30"
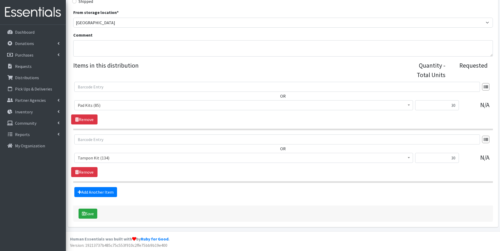
click at [427, 198] on form "Partner * ACTNow Health and Wellness Fair ASTEC Schools Bagz of luv Inc Bethesd…" at bounding box center [282, 59] width 419 height 325
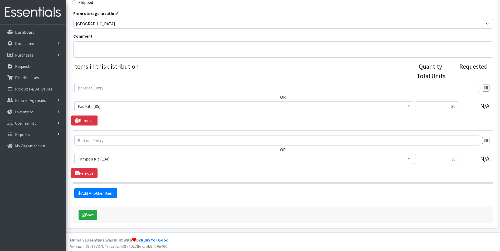
scroll to position [164, 0]
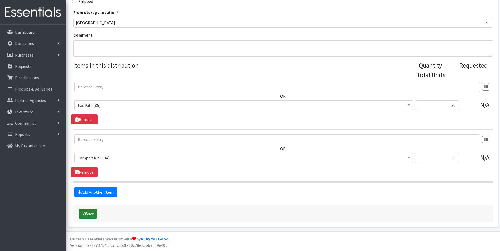
click at [96, 213] on button "Save" at bounding box center [87, 214] width 19 height 10
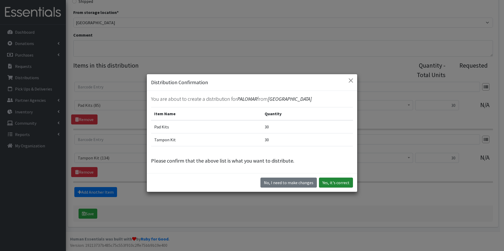
click at [338, 182] on button "Yes, it's correct" at bounding box center [336, 183] width 34 height 10
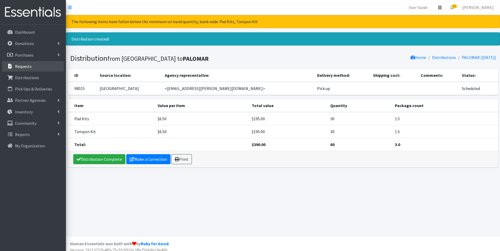
click at [30, 66] on p "Requests" at bounding box center [23, 66] width 17 height 5
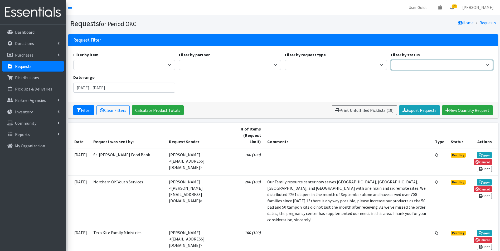
click at [407, 64] on select "Pending Started Fulfilled Discarded" at bounding box center [442, 65] width 102 height 10
select select "0"
click at [391, 60] on select "Pending Started Fulfilled Discarded" at bounding box center [442, 65] width 102 height 10
click at [81, 109] on icon "submit" at bounding box center [79, 110] width 4 height 4
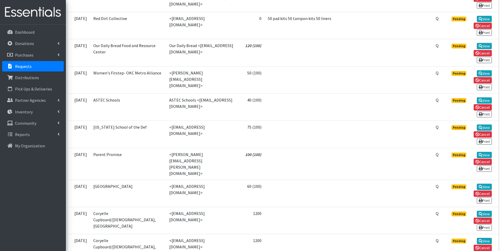
scroll to position [445, 0]
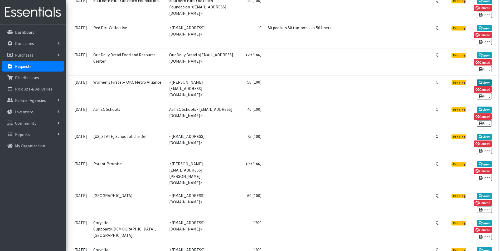
drag, startPoint x: 481, startPoint y: 51, endPoint x: 476, endPoint y: 51, distance: 4.2
click at [481, 80] on link "View" at bounding box center [483, 83] width 15 height 6
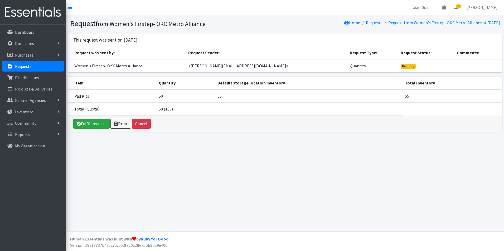
click at [26, 65] on p "Requests" at bounding box center [23, 66] width 17 height 5
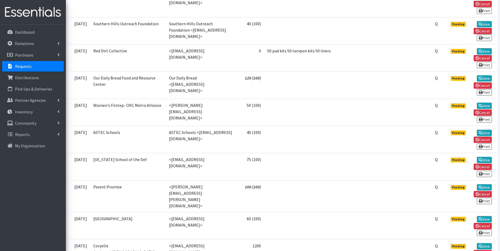
scroll to position [421, 0]
